Goal: Task Accomplishment & Management: Use online tool/utility

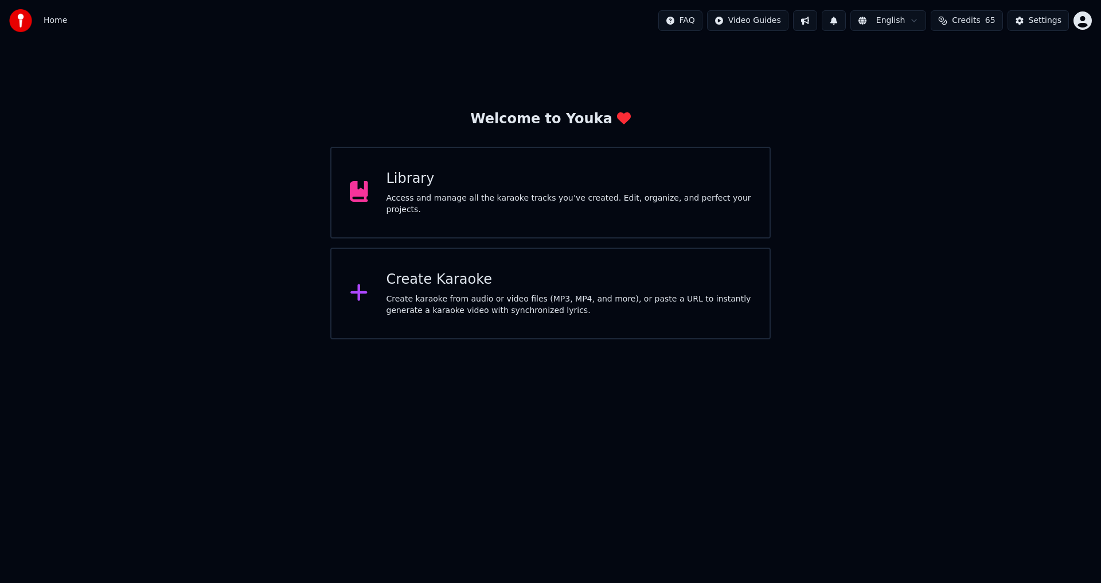
click at [531, 307] on div "Create karaoke from audio or video files (MP3, MP4, and more), or paste a URL t…" at bounding box center [568, 305] width 365 height 23
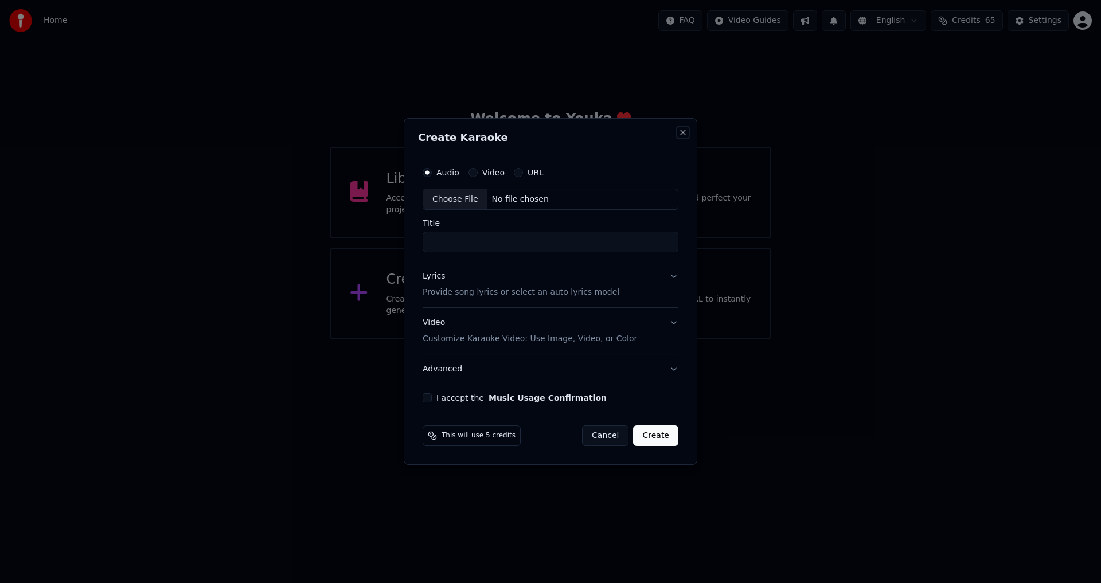
click at [682, 135] on button "Close" at bounding box center [682, 132] width 9 height 9
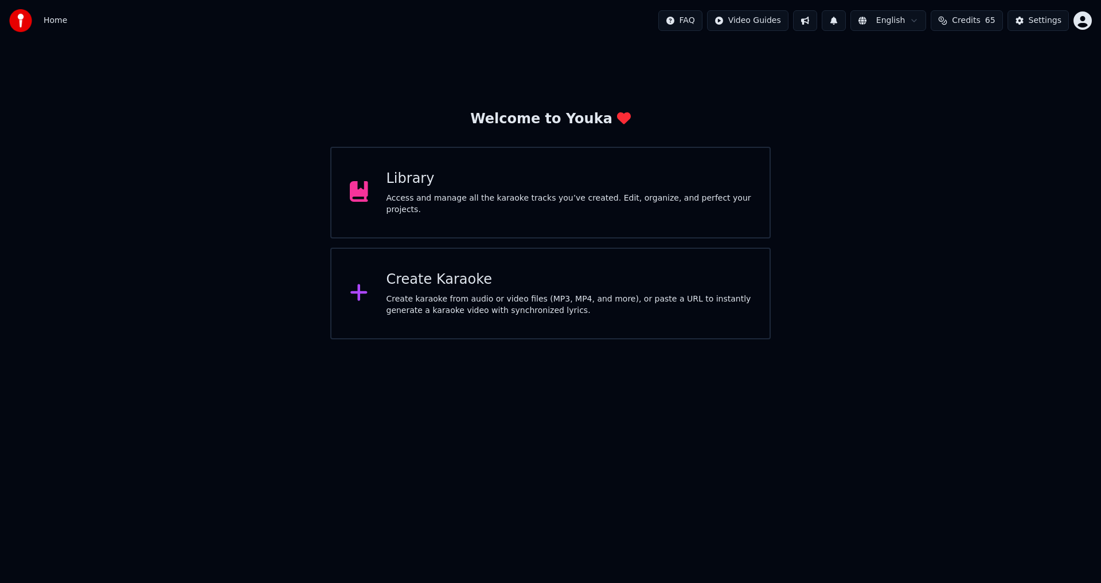
click at [561, 199] on div "Access and manage all the karaoke tracks you’ve created. Edit, organize, and pe…" at bounding box center [568, 204] width 365 height 23
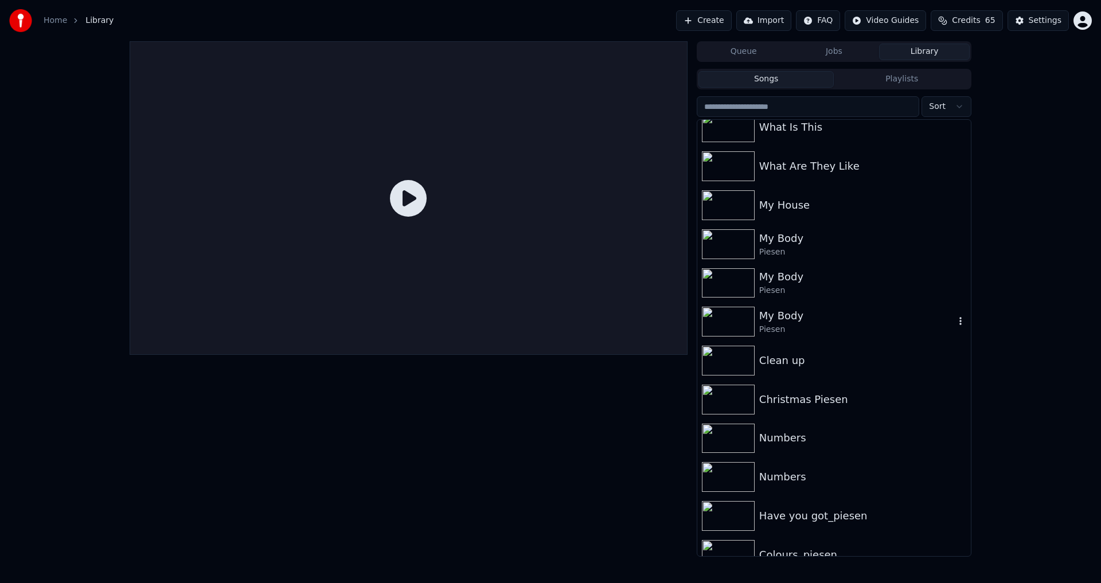
scroll to position [401, 0]
click at [819, 251] on div "Piesen" at bounding box center [856, 252] width 195 height 11
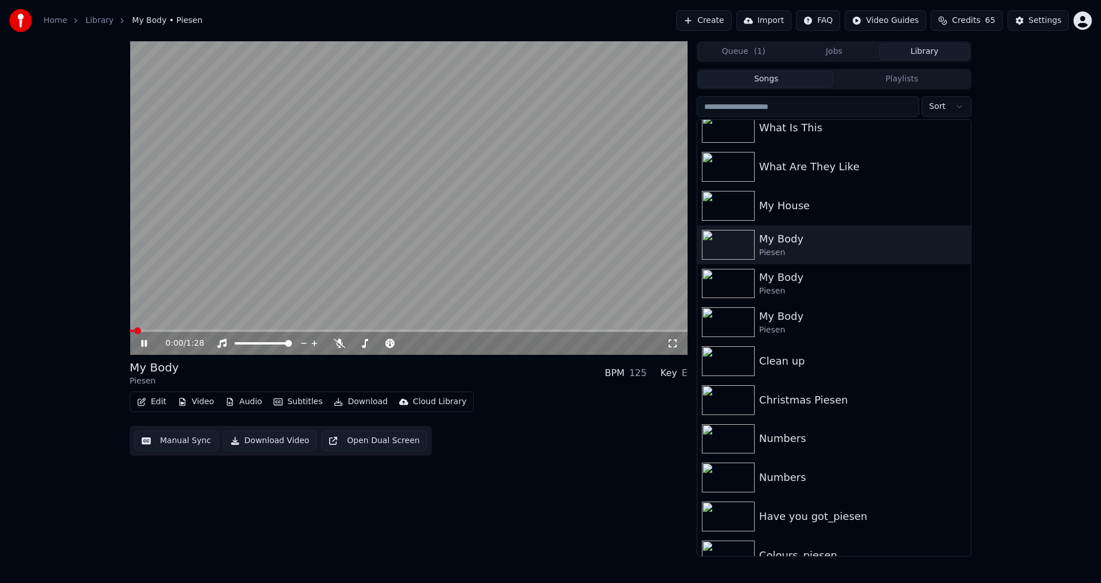
click at [517, 284] on video at bounding box center [409, 198] width 558 height 314
click at [781, 286] on div "Piesen" at bounding box center [856, 291] width 195 height 11
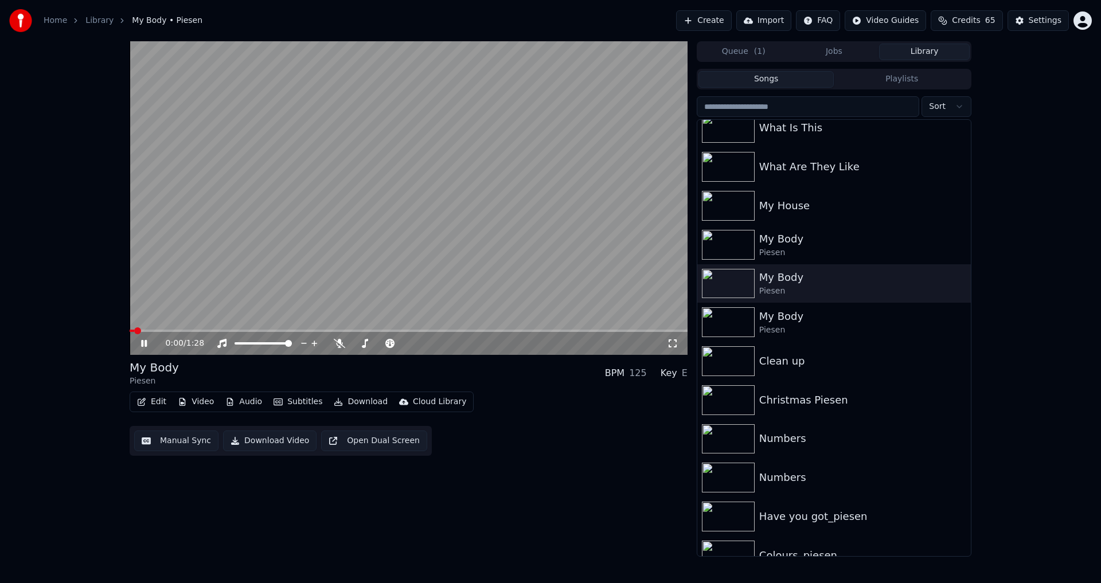
click at [148, 343] on icon at bounding box center [152, 343] width 27 height 9
click at [241, 402] on button "Audio" at bounding box center [244, 402] width 46 height 16
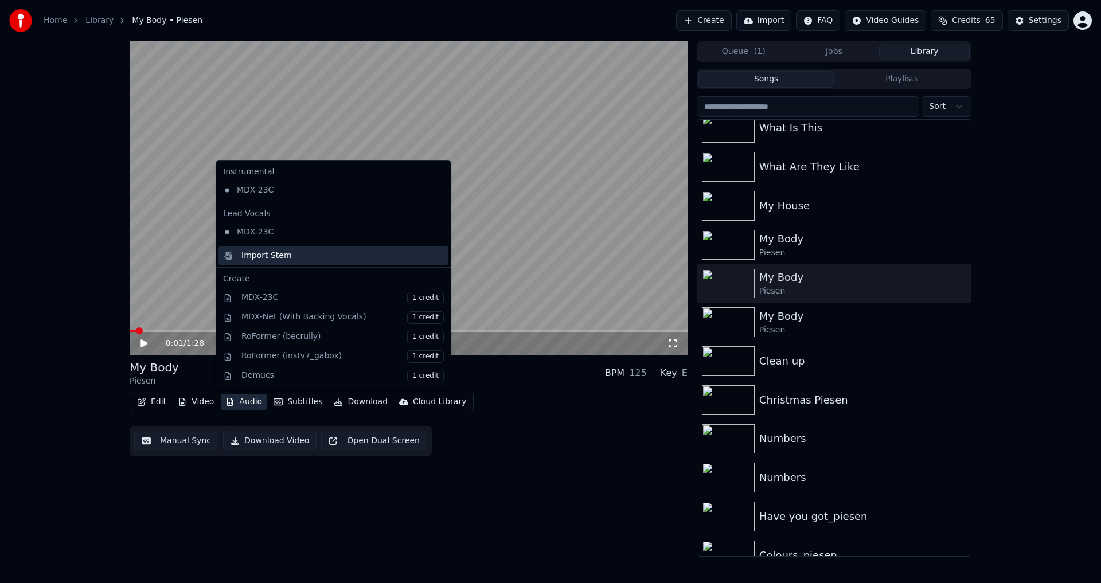
click at [300, 257] on div "Import Stem" at bounding box center [342, 255] width 202 height 11
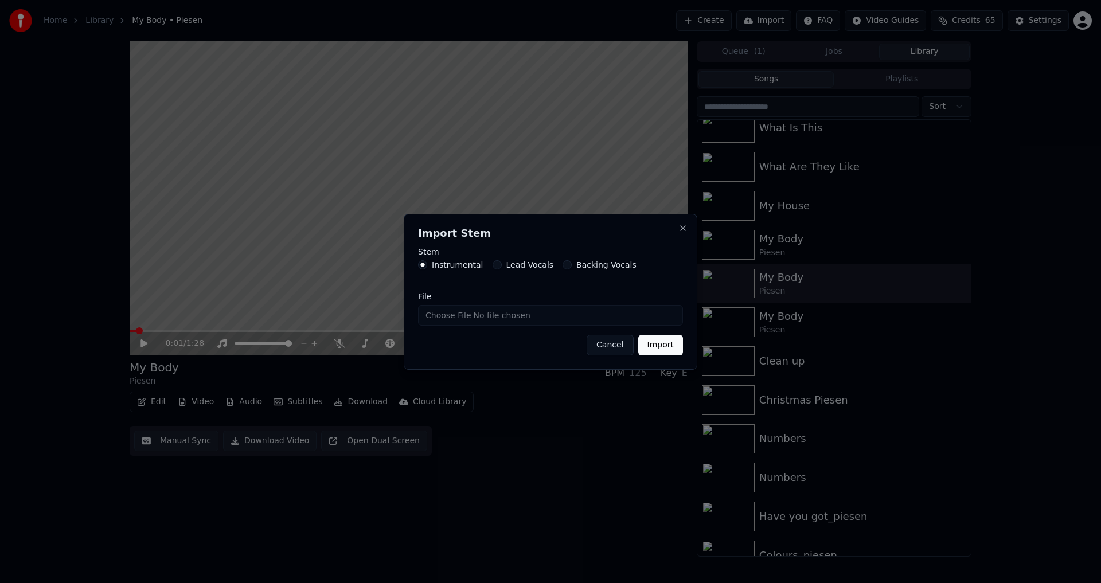
click at [430, 316] on input "File" at bounding box center [550, 315] width 265 height 21
type input "**********"
click at [658, 347] on button "Import" at bounding box center [660, 345] width 45 height 21
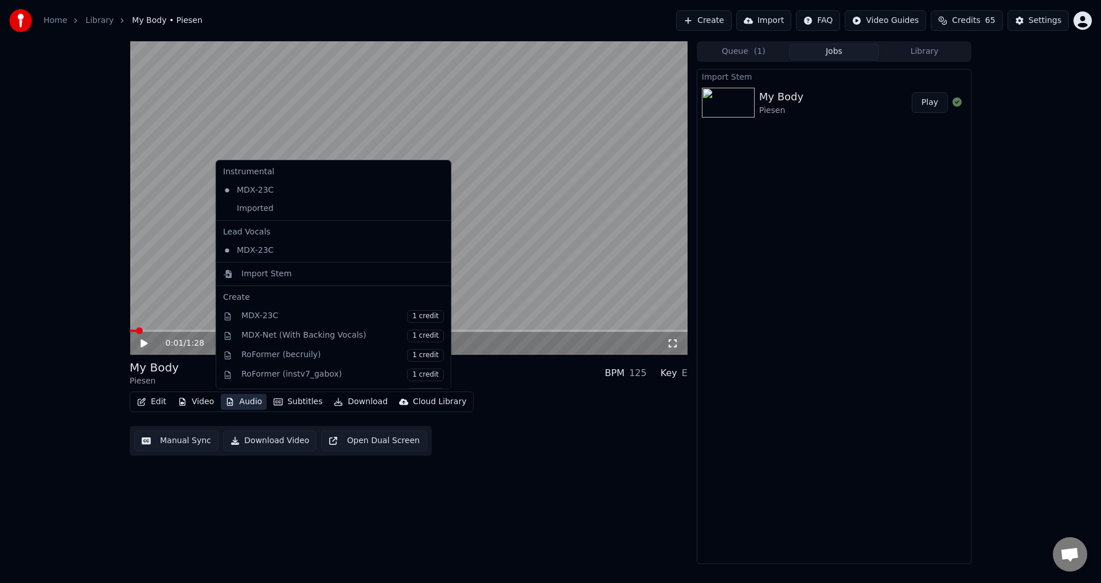
click at [235, 403] on button "Audio" at bounding box center [244, 402] width 46 height 16
click at [279, 211] on div "Imported" at bounding box center [324, 209] width 213 height 18
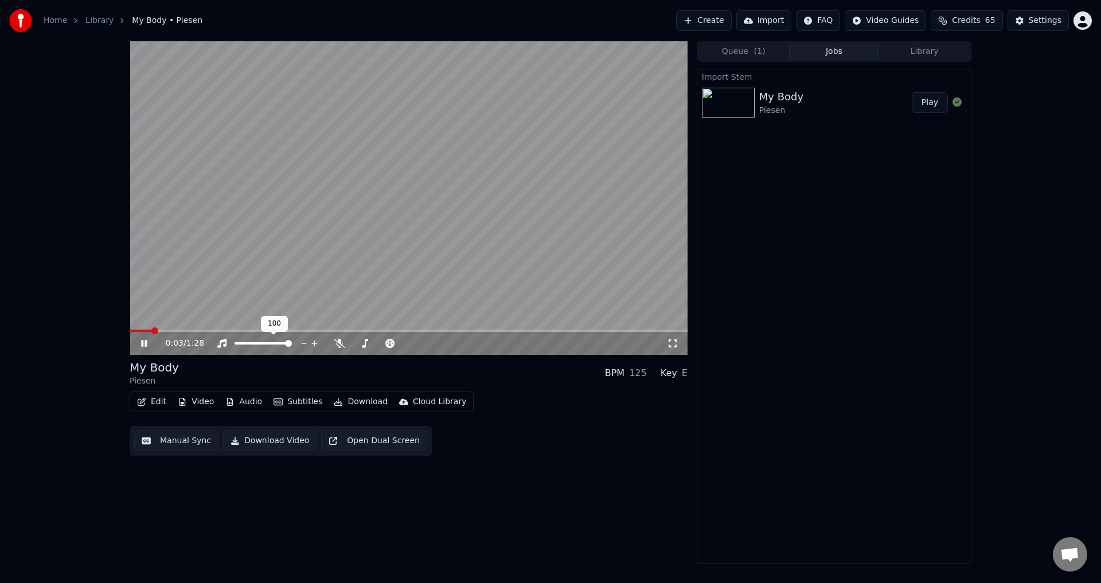
click at [252, 343] on div at bounding box center [274, 343] width 92 height 11
click at [250, 343] on span at bounding box center [241, 343] width 15 height 2
click at [255, 344] on span at bounding box center [255, 343] width 7 height 7
click at [251, 343] on span at bounding box center [251, 343] width 7 height 7
click at [307, 271] on video at bounding box center [409, 198] width 558 height 314
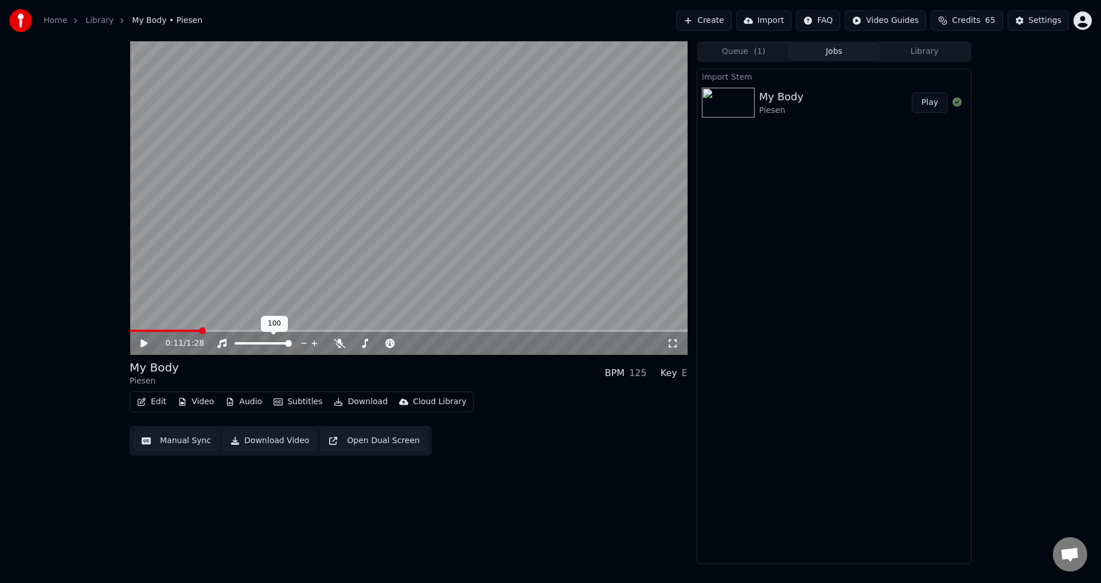
click at [292, 347] on span at bounding box center [288, 343] width 7 height 7
click at [349, 401] on button "Download" at bounding box center [360, 402] width 63 height 16
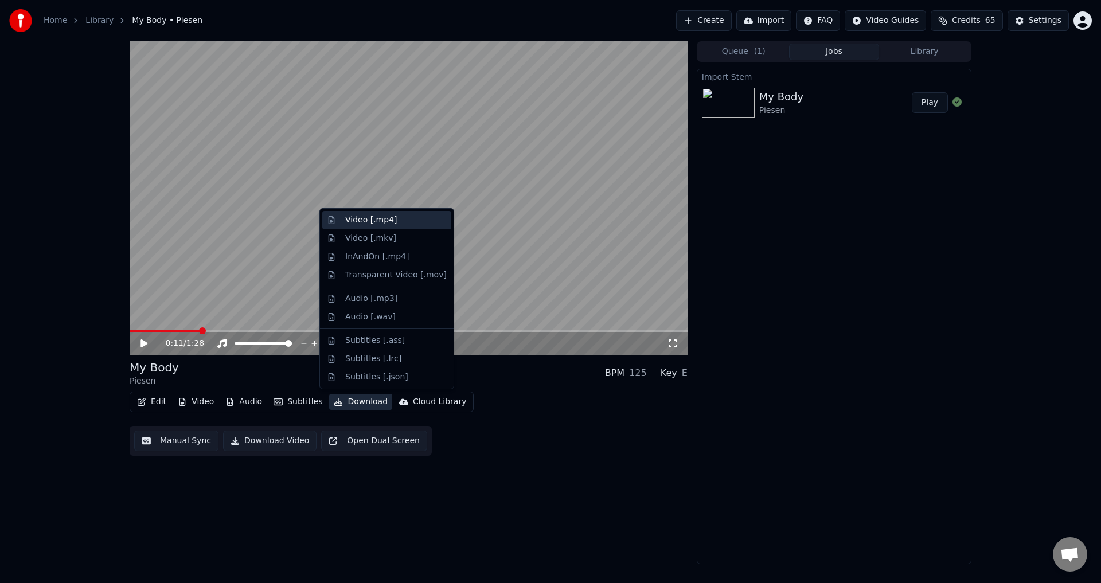
click at [387, 224] on div "Video [.mp4]" at bounding box center [371, 219] width 52 height 11
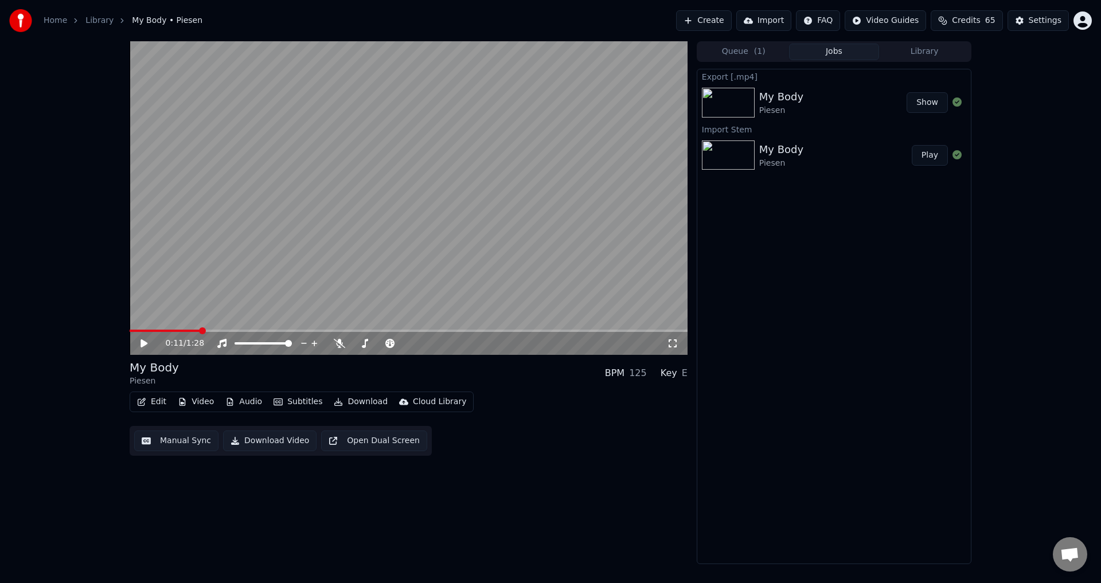
click at [918, 107] on button "Show" at bounding box center [926, 102] width 41 height 21
click at [155, 330] on span at bounding box center [142, 331] width 25 height 2
click at [373, 342] on div at bounding box center [391, 343] width 92 height 11
click at [374, 344] on span at bounding box center [380, 343] width 57 height 2
